Goal: Task Accomplishment & Management: Use online tool/utility

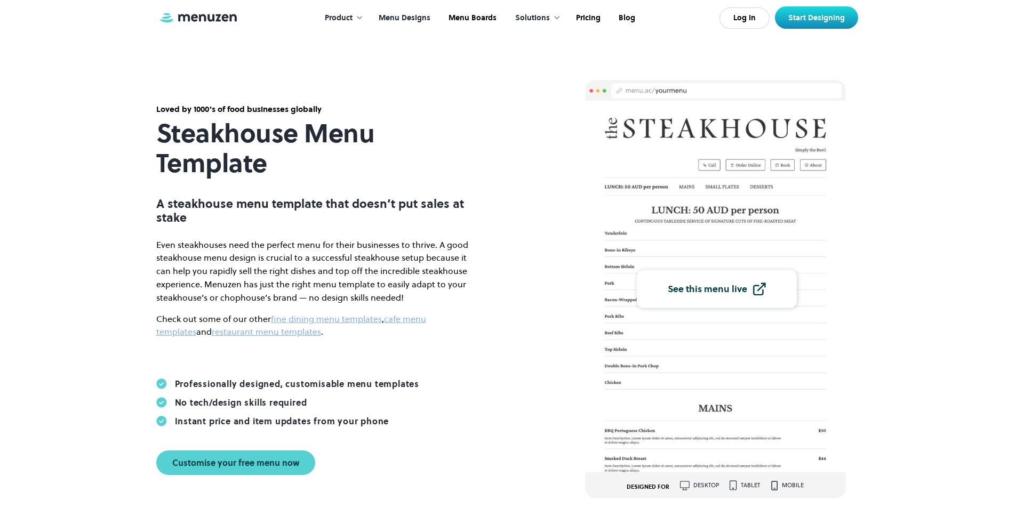
click at [426, 15] on link "Menu Designs" at bounding box center [404, 18] width 70 height 33
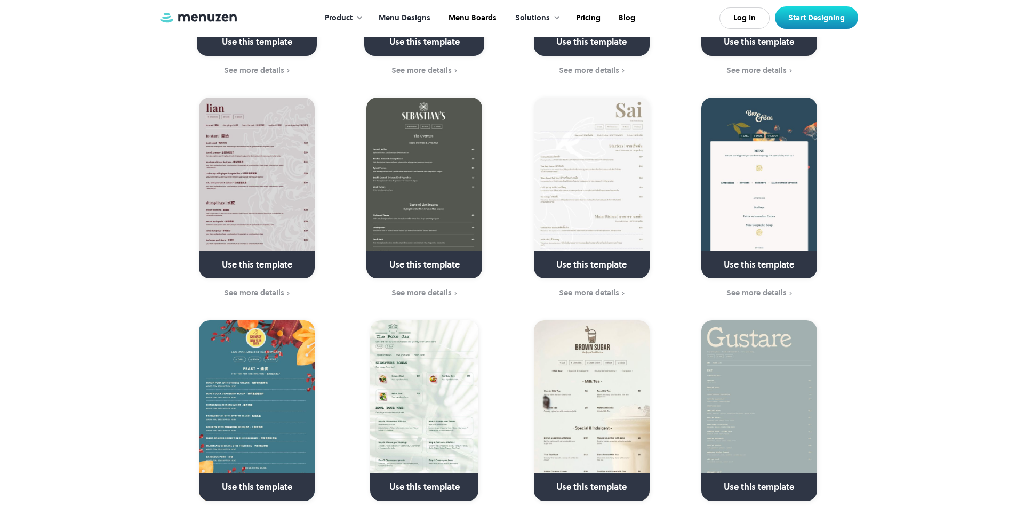
scroll to position [1600, 0]
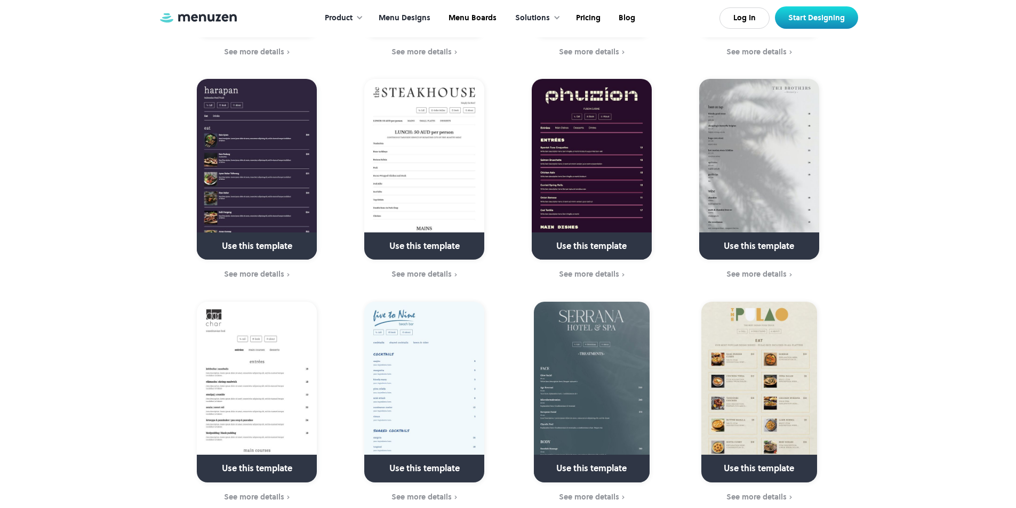
click at [445, 187] on img at bounding box center [424, 169] width 120 height 181
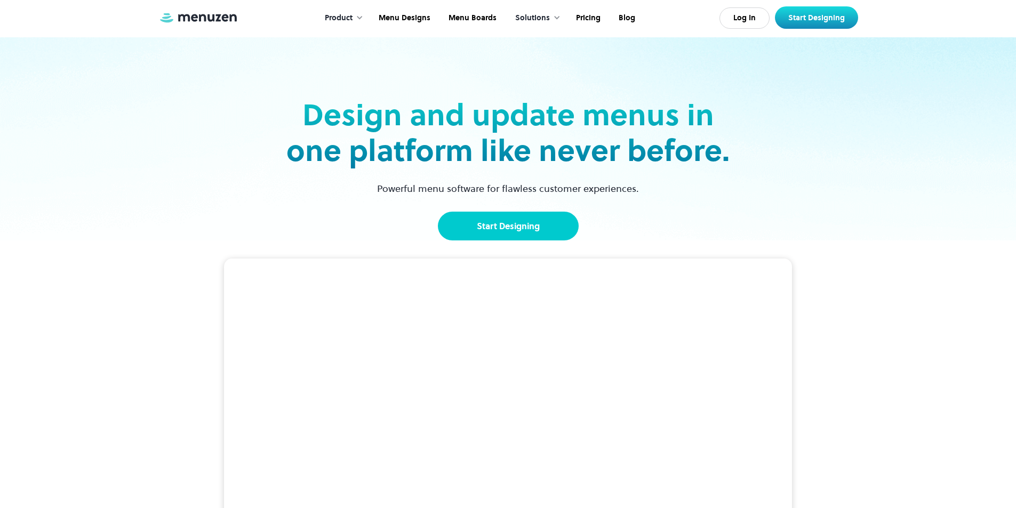
click at [480, 227] on link "Start Designing" at bounding box center [508, 226] width 141 height 29
